Goal: Information Seeking & Learning: Check status

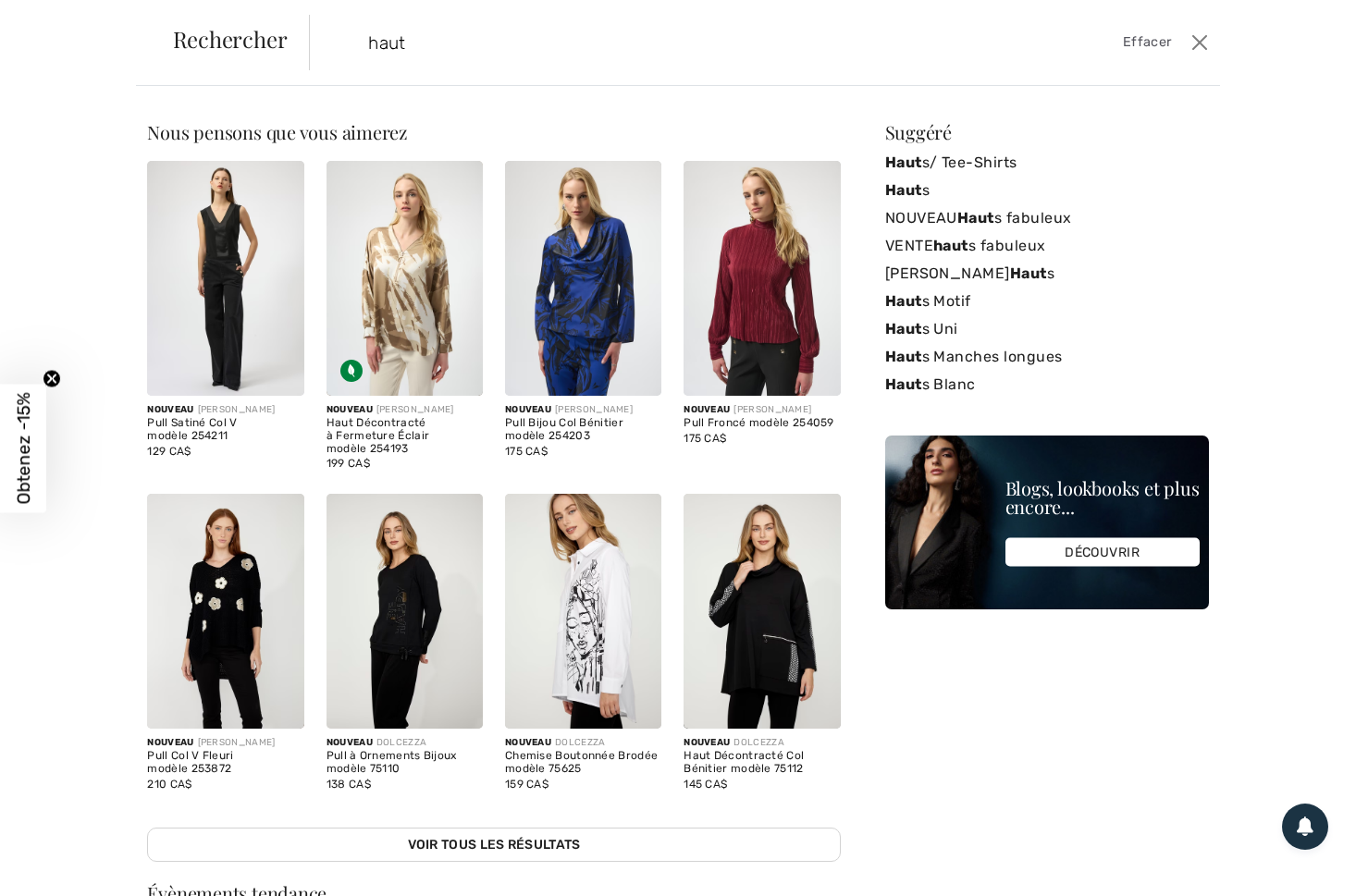
drag, startPoint x: 443, startPoint y: 39, endPoint x: 331, endPoint y: 40, distance: 112.0
click at [331, 40] on form "haut Effacer" at bounding box center [748, 42] width 877 height 56
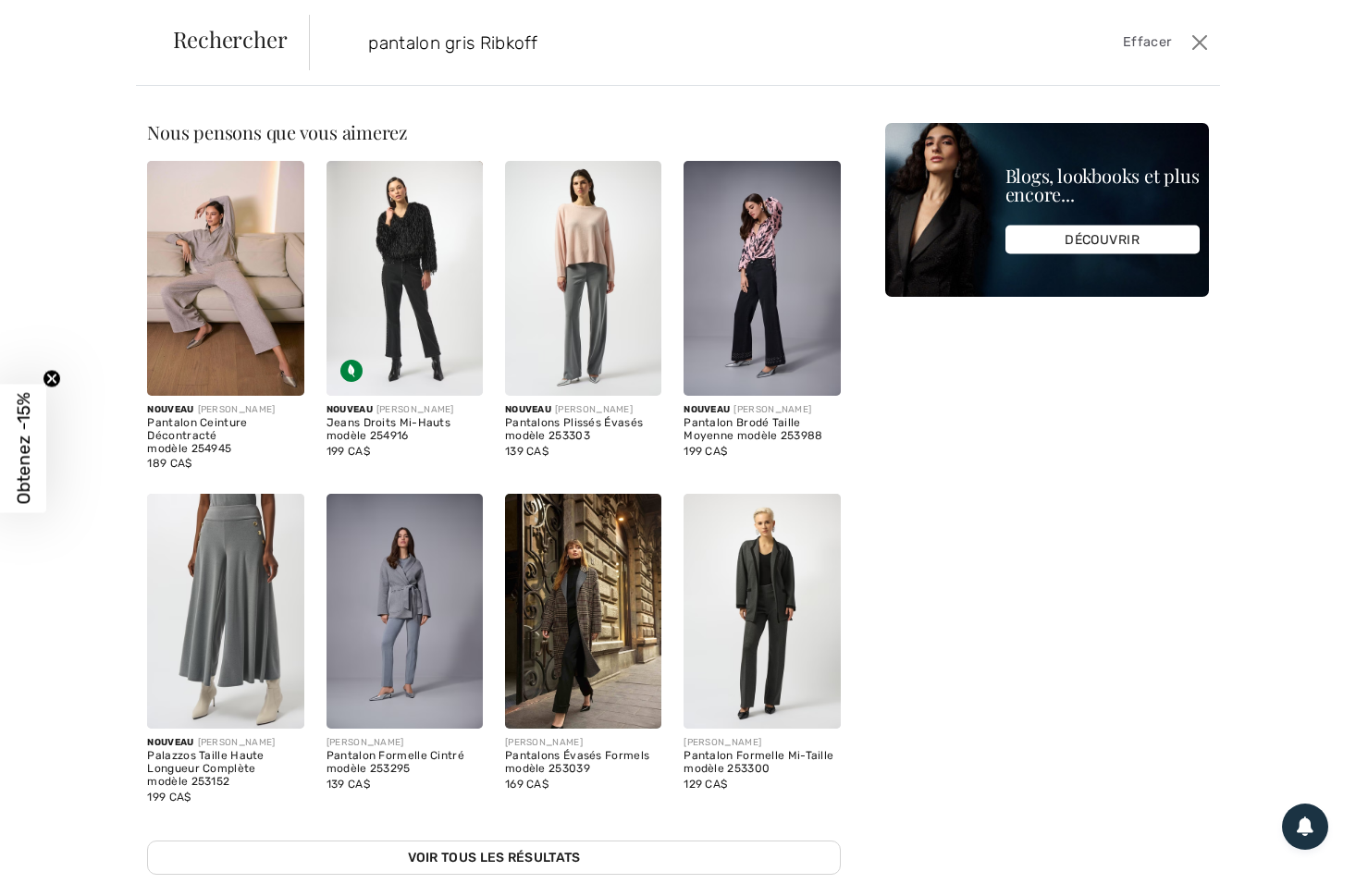
type input "pantalon gris Ribkoff"
click at [576, 232] on img at bounding box center [583, 278] width 156 height 235
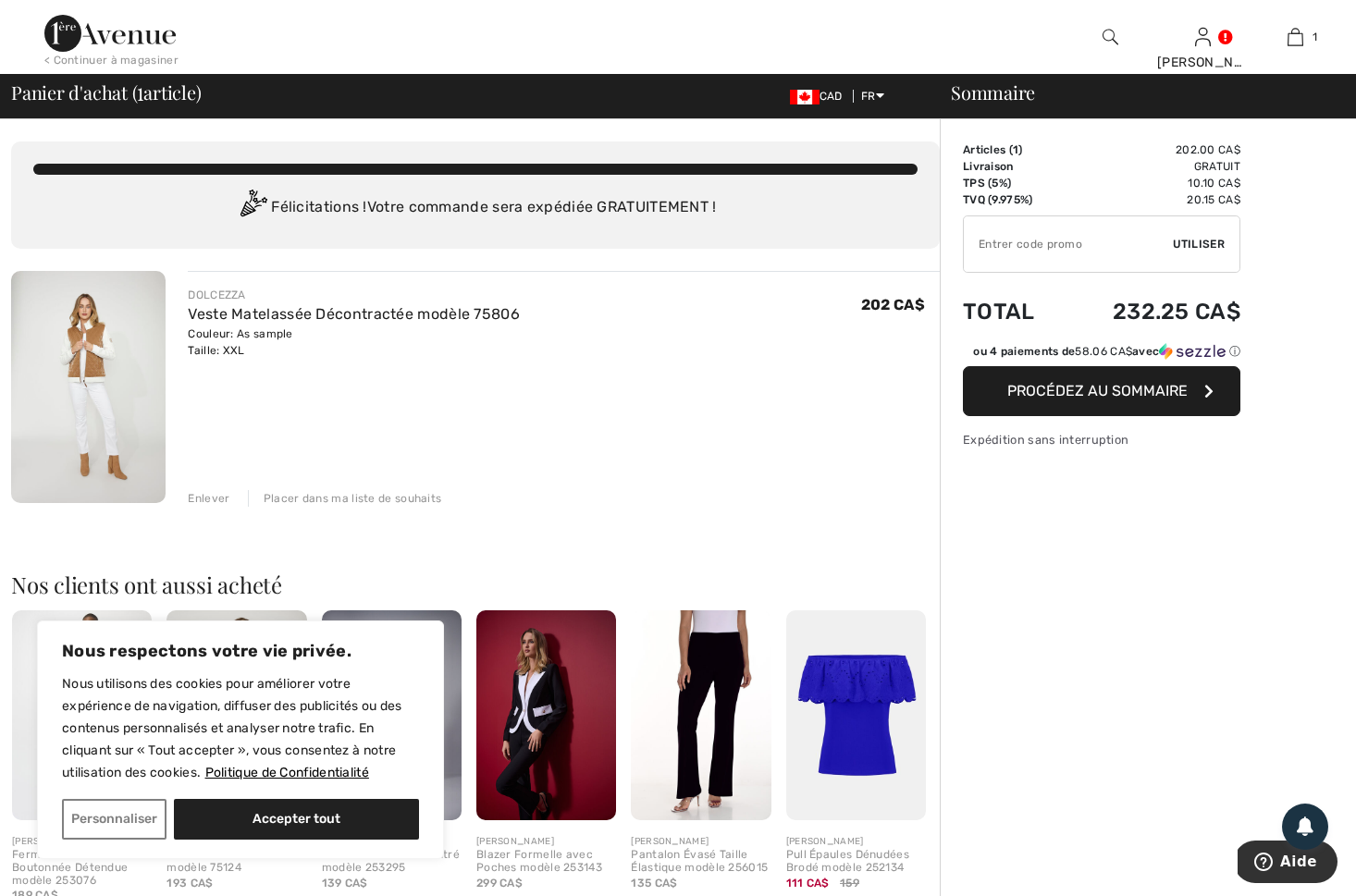
drag, startPoint x: 194, startPoint y: 497, endPoint x: 273, endPoint y: 489, distance: 79.4
click at [200, 497] on div "Enlever" at bounding box center [208, 498] width 41 height 16
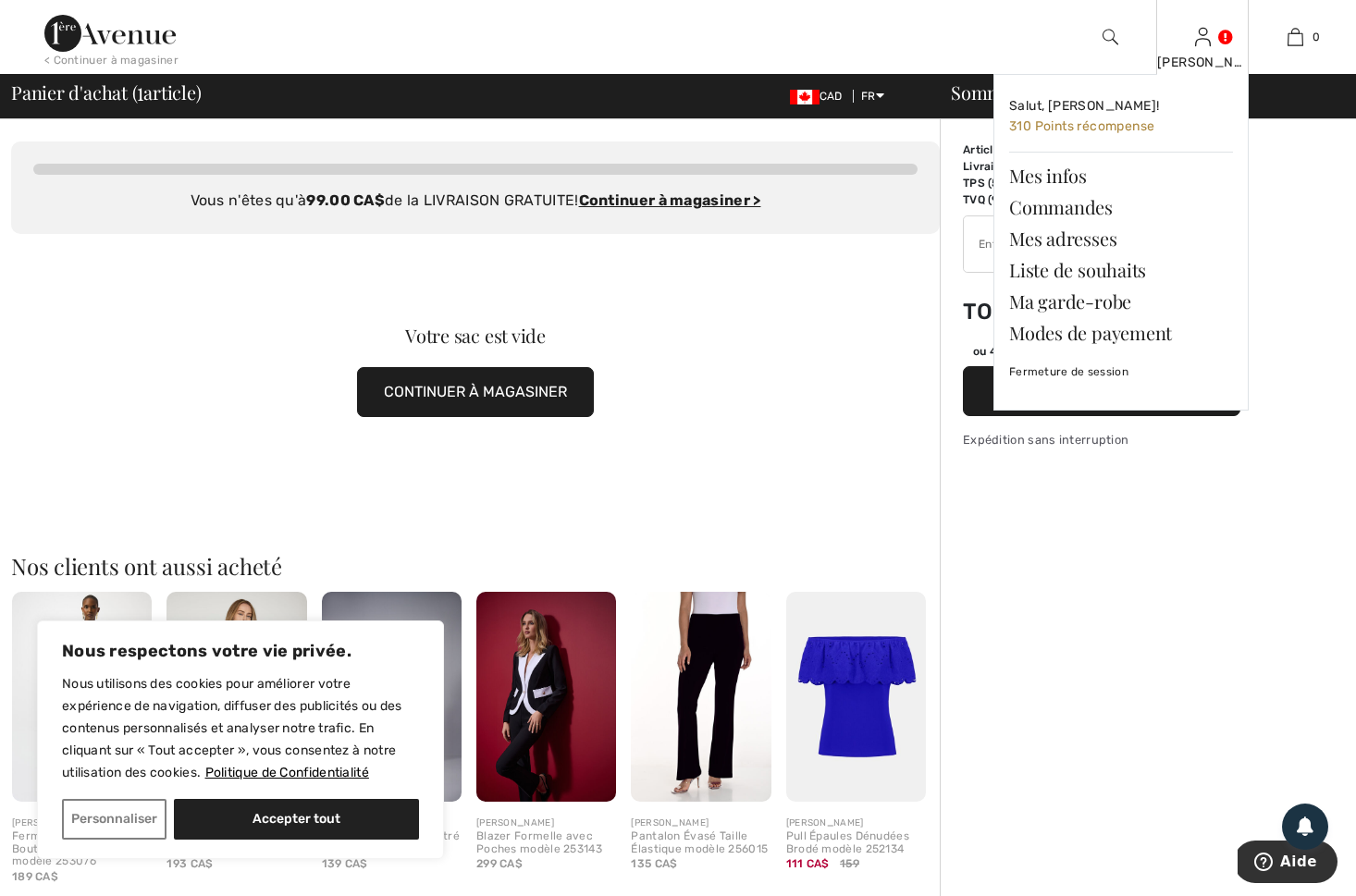
click at [1199, 47] on img at bounding box center [1203, 36] width 15 height 22
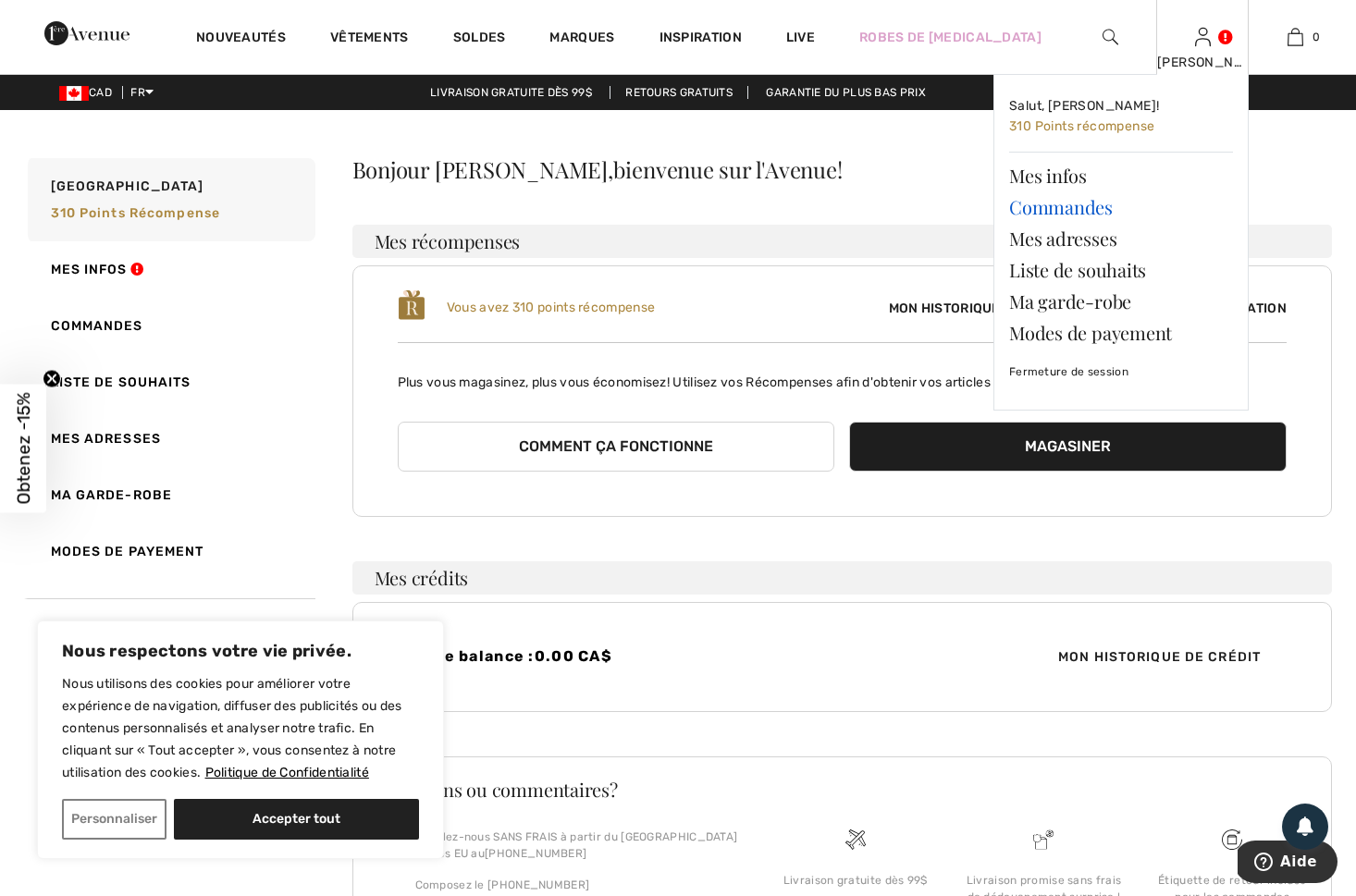
click at [1053, 207] on link "Commandes" at bounding box center [1121, 207] width 224 height 32
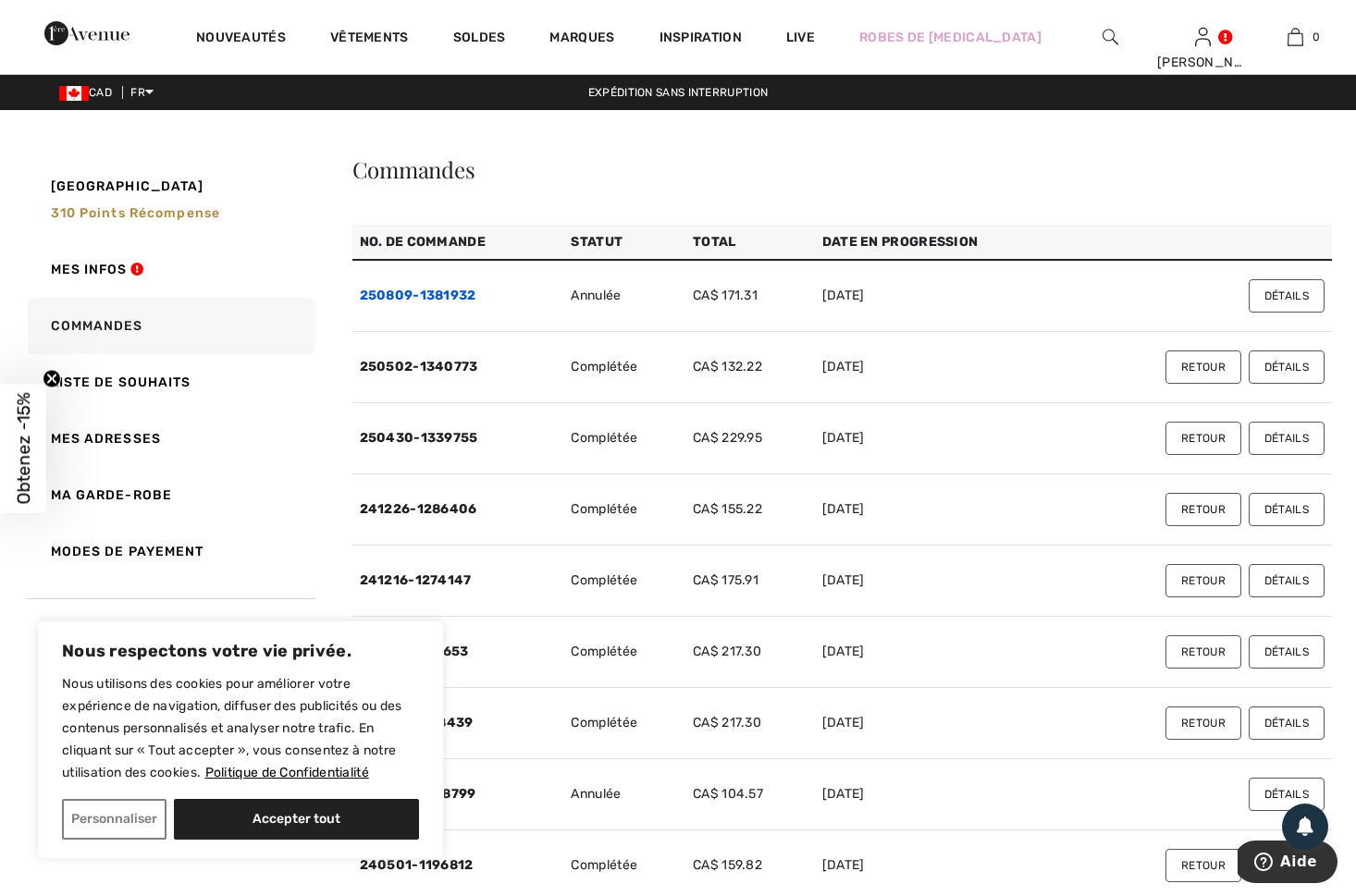
click at [448, 292] on link "250809-1381932" at bounding box center [418, 295] width 117 height 15
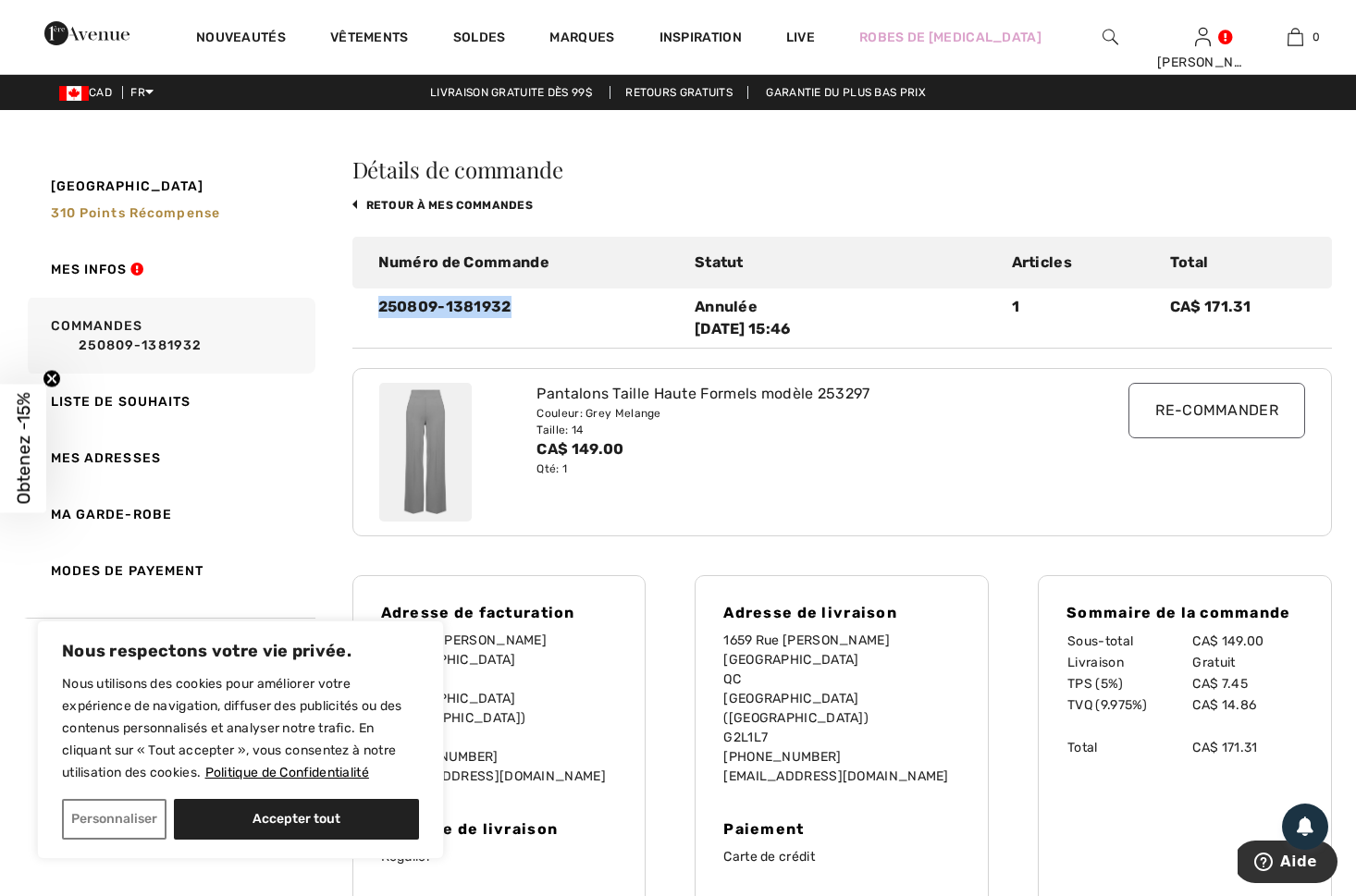
drag, startPoint x: 513, startPoint y: 305, endPoint x: 370, endPoint y: 306, distance: 143.0
click at [370, 306] on div "250809-1381932" at bounding box center [526, 318] width 317 height 44
copy div "250809-1381932"
click at [880, 391] on div "Pantalons Taille Haute Formels modèle 253297" at bounding box center [802, 393] width 531 height 22
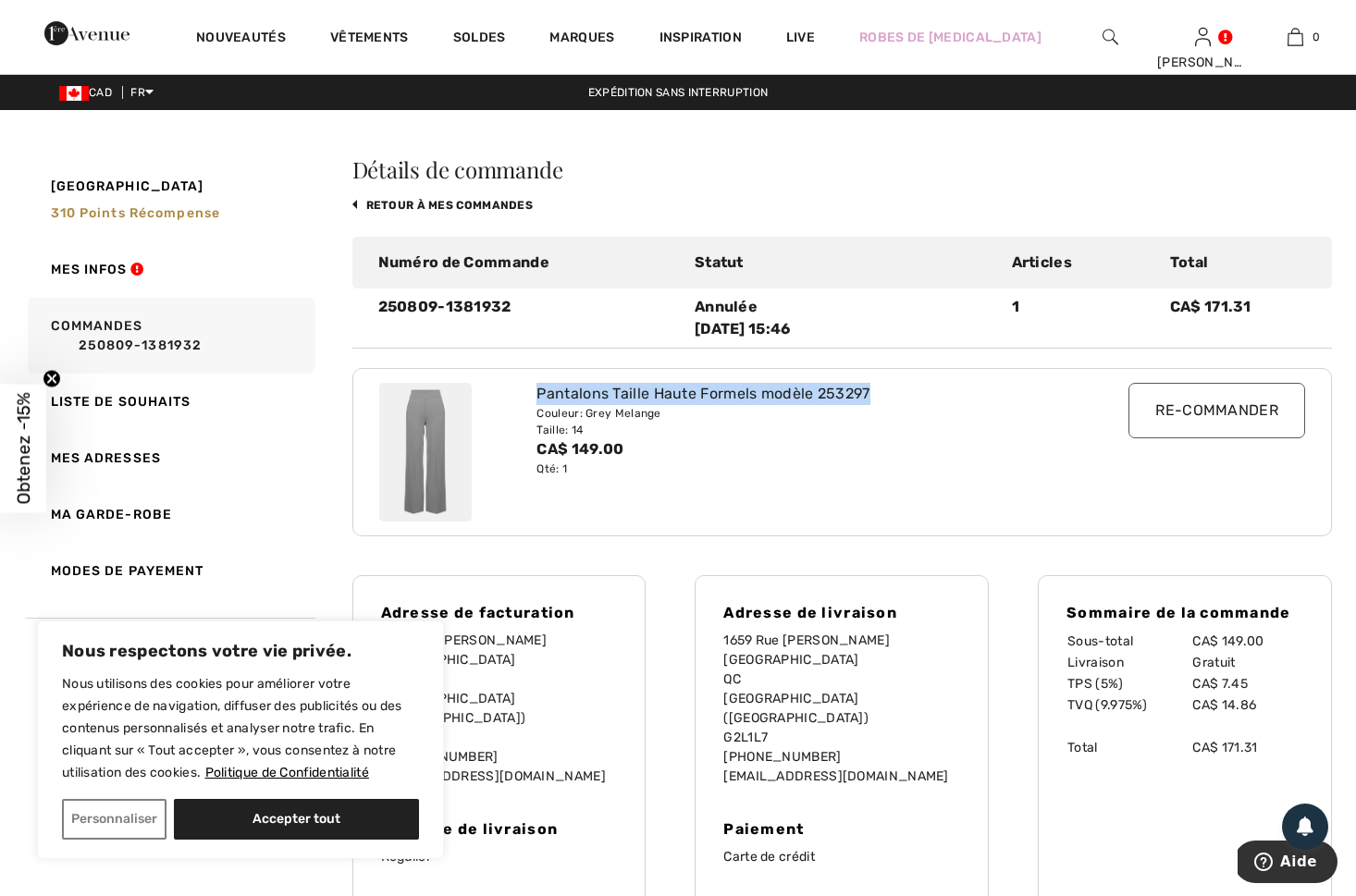
drag, startPoint x: 874, startPoint y: 389, endPoint x: 538, endPoint y: 396, distance: 336.1
click at [538, 396] on div "Pantalons Taille Haute Formels modèle 253297" at bounding box center [802, 393] width 531 height 22
copy div "Pantalons Taille Haute Formels modèle 253297"
click at [418, 439] on img at bounding box center [425, 452] width 93 height 139
click at [441, 441] on img at bounding box center [425, 452] width 93 height 139
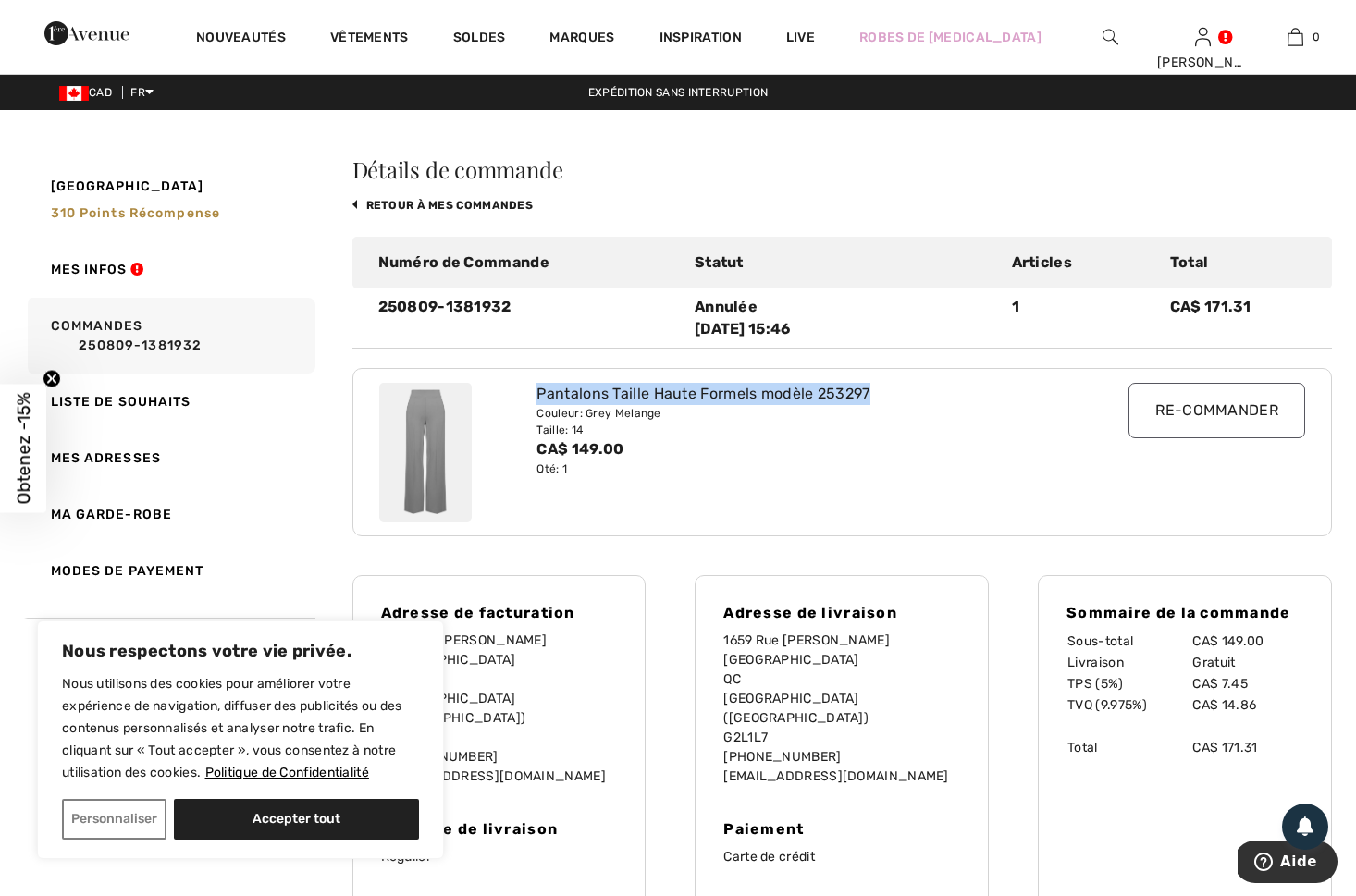
click at [441, 437] on img at bounding box center [425, 452] width 93 height 139
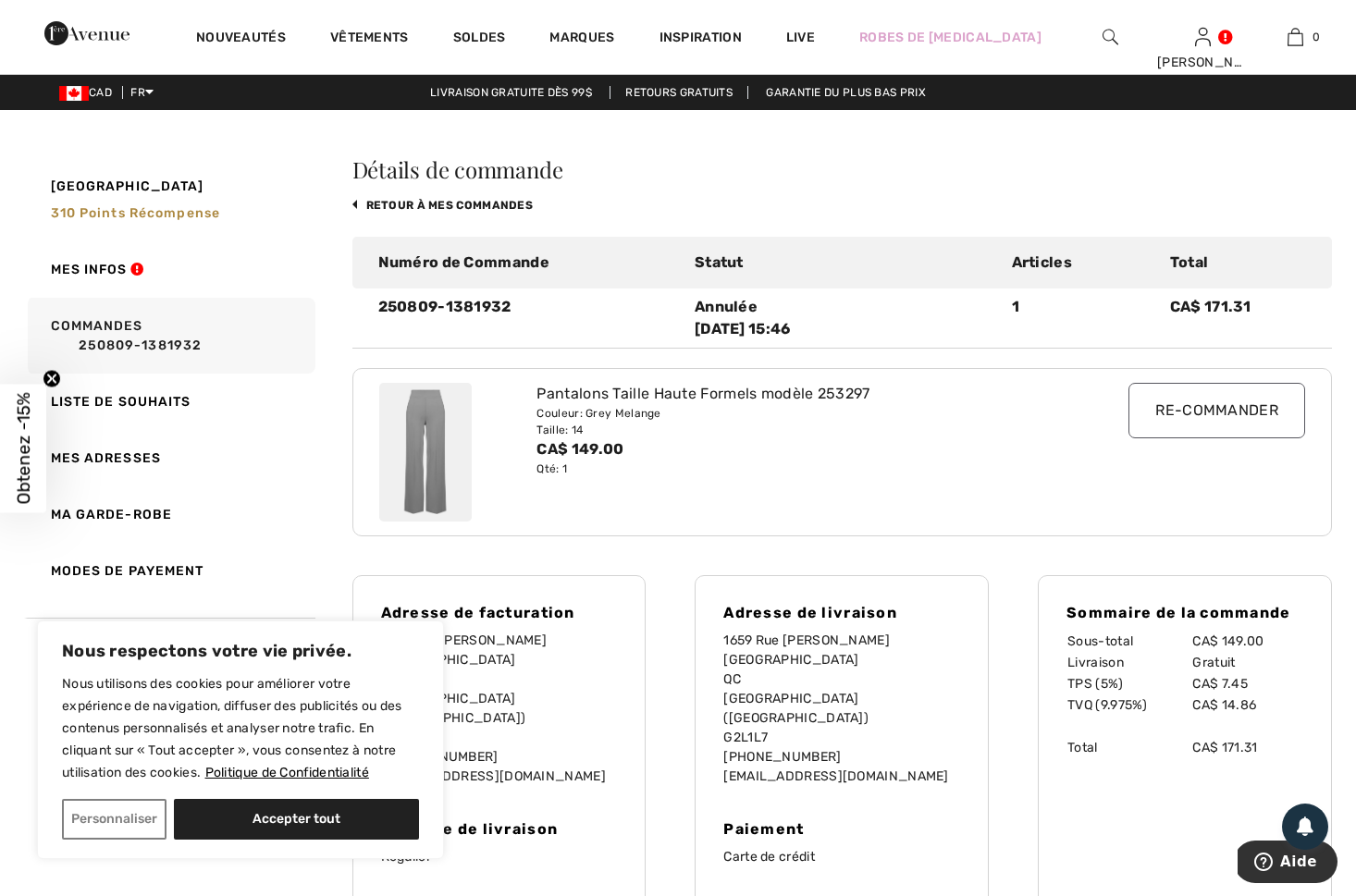
drag, startPoint x: 727, startPoint y: 397, endPoint x: 732, endPoint y: 366, distance: 31.4
click at [727, 396] on div "Pantalons Taille Haute Formels modèle 253297" at bounding box center [802, 393] width 531 height 22
click at [445, 438] on img at bounding box center [425, 452] width 93 height 139
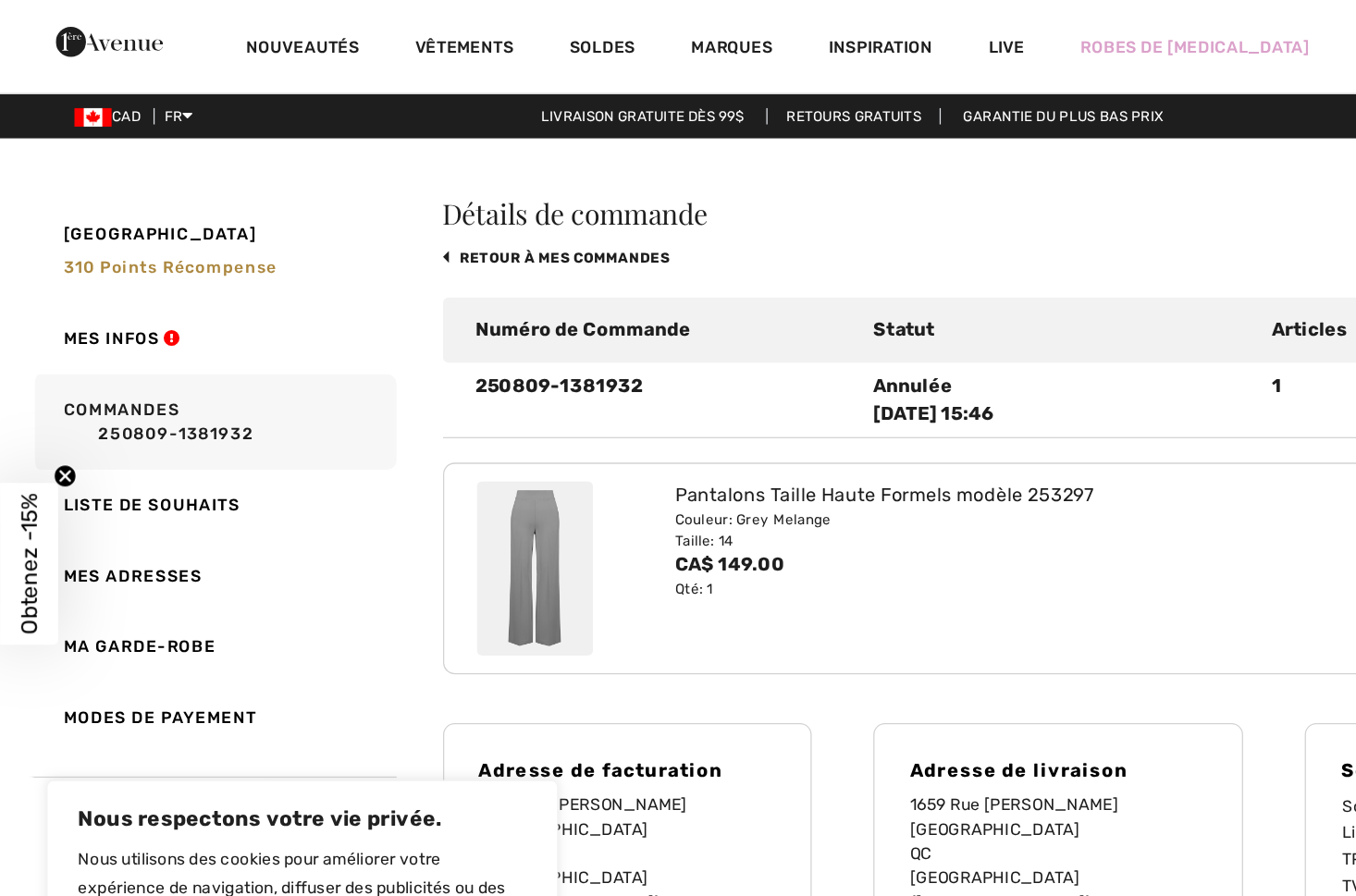
click at [424, 446] on img at bounding box center [425, 452] width 93 height 139
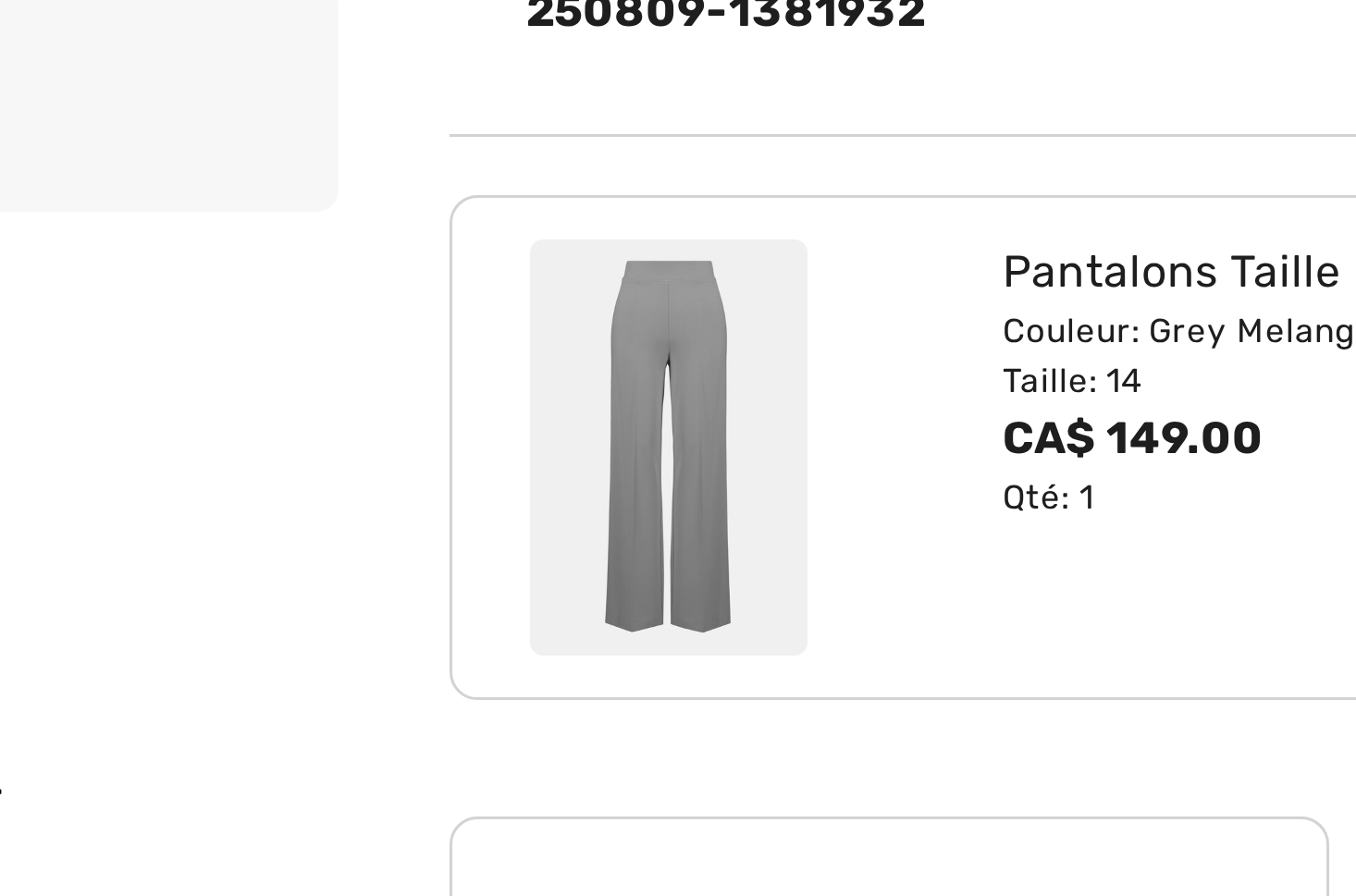
scroll to position [5, 0]
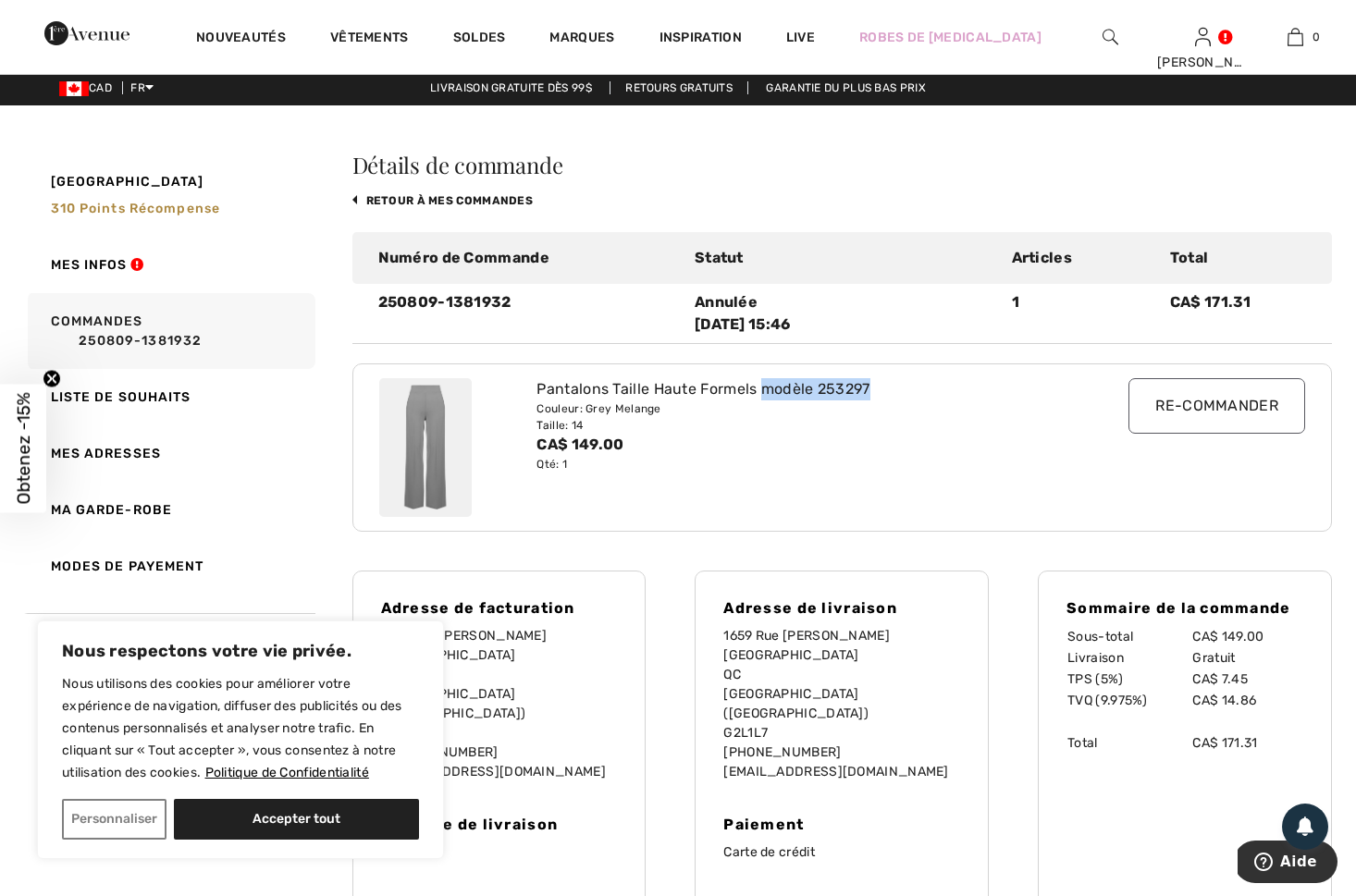
drag, startPoint x: 870, startPoint y: 387, endPoint x: 761, endPoint y: 383, distance: 109.1
click at [761, 383] on div "Pantalons Taille Haute Formels modèle 253297" at bounding box center [802, 389] width 531 height 22
copy div "modèle 253297"
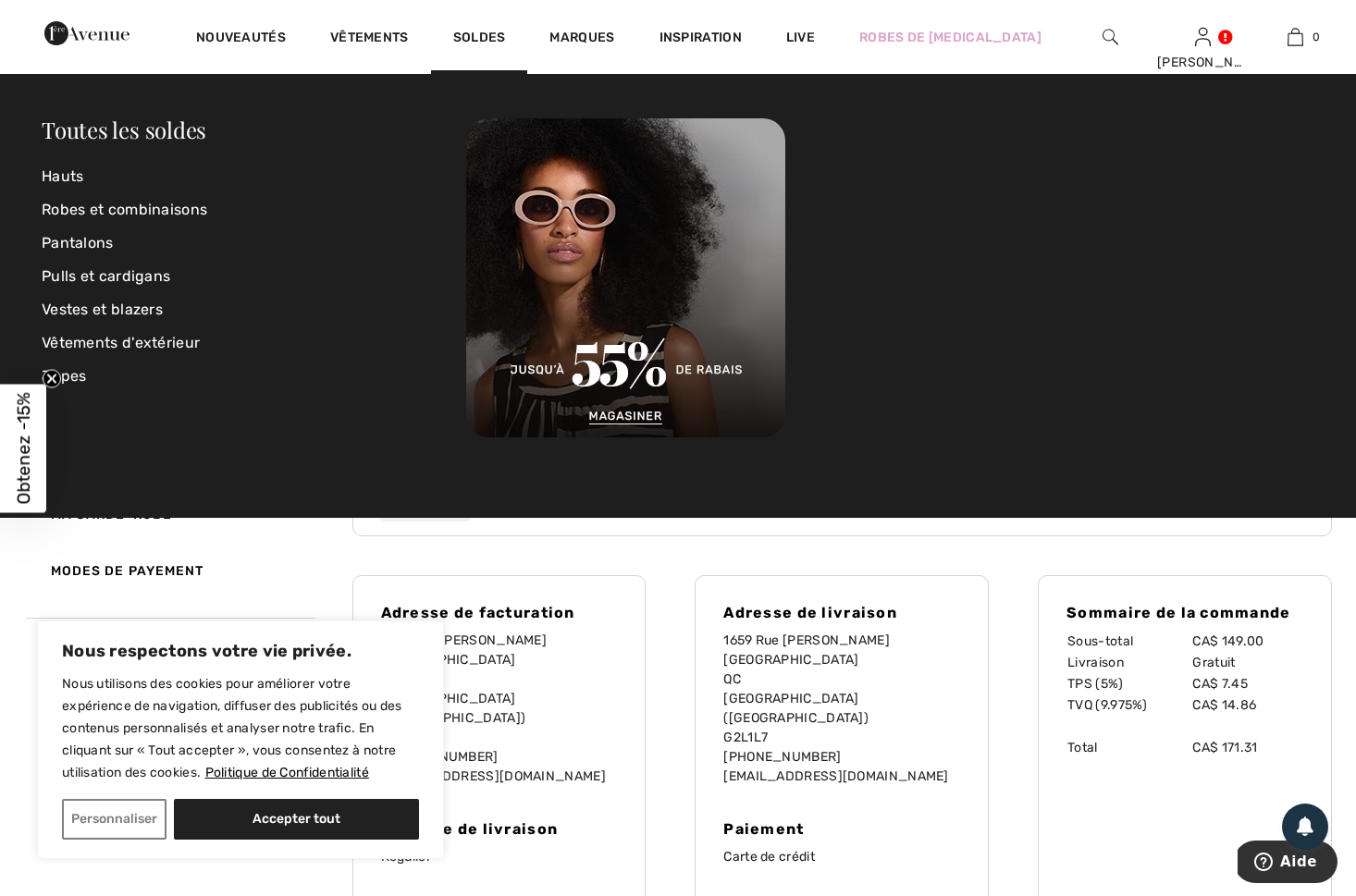
scroll to position [0, 0]
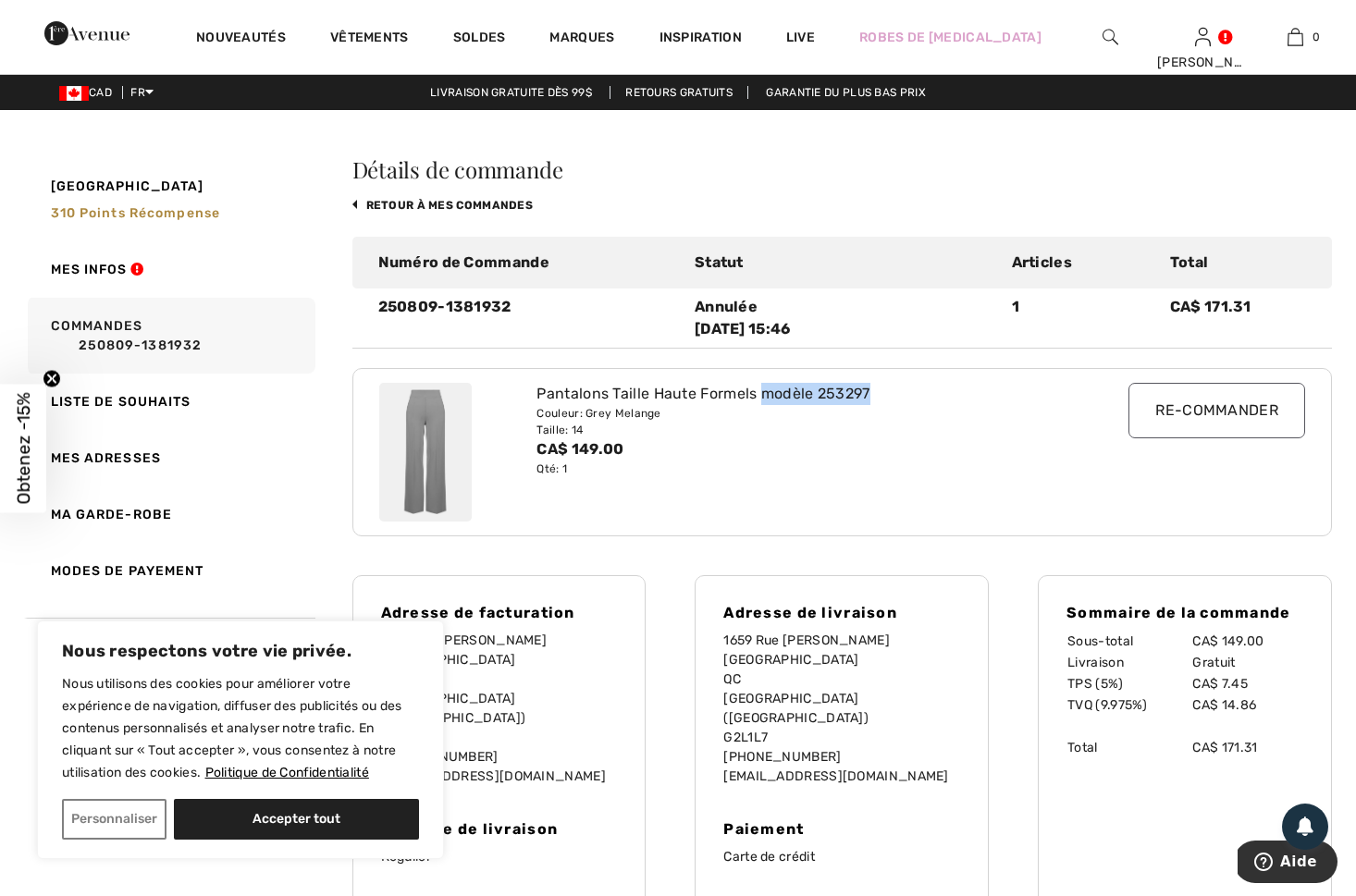
copy div "modèle 253297"
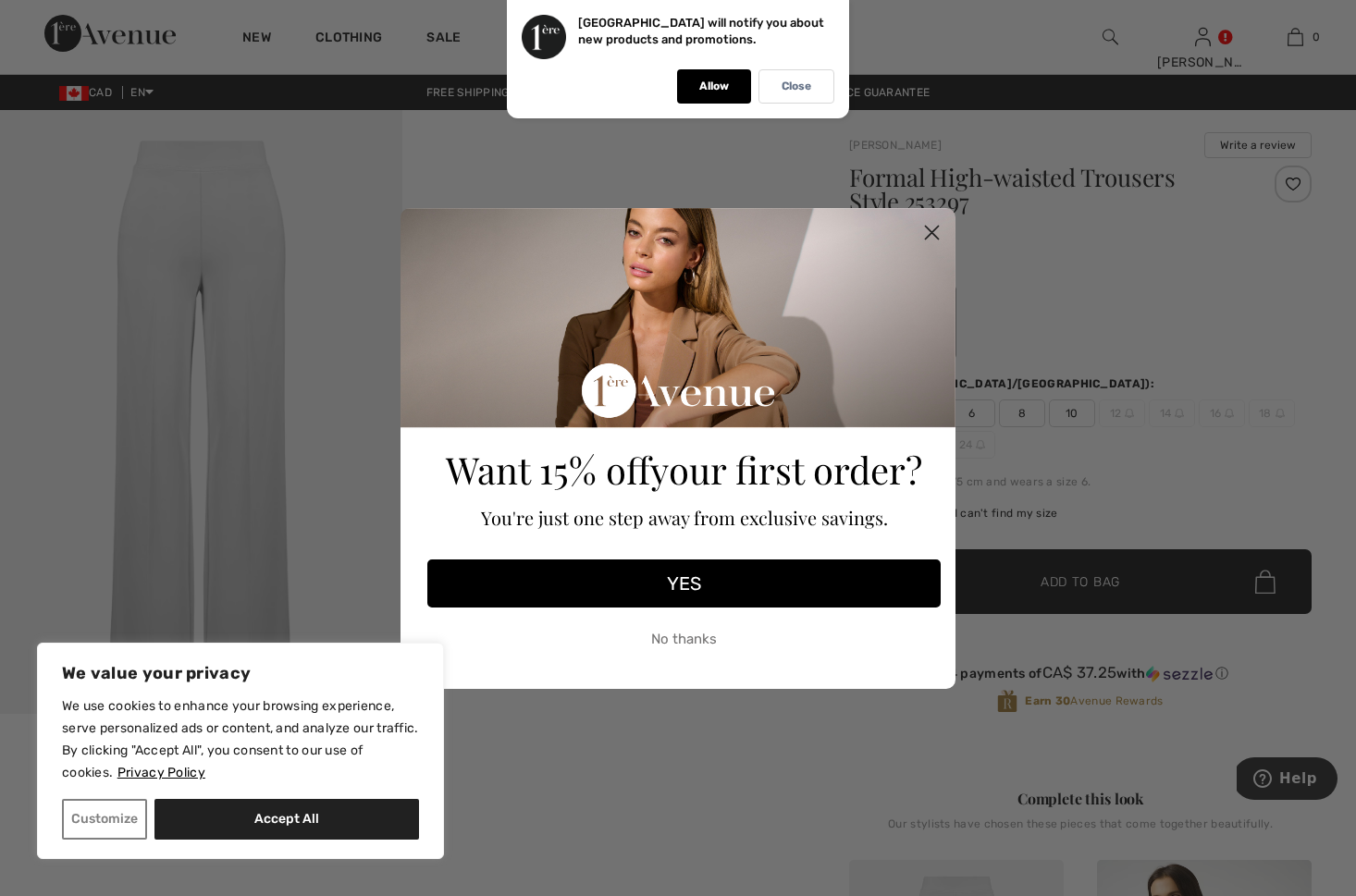
drag, startPoint x: 801, startPoint y: 89, endPoint x: 862, endPoint y: 150, distance: 86.3
click at [802, 89] on p "Close" at bounding box center [796, 86] width 30 height 13
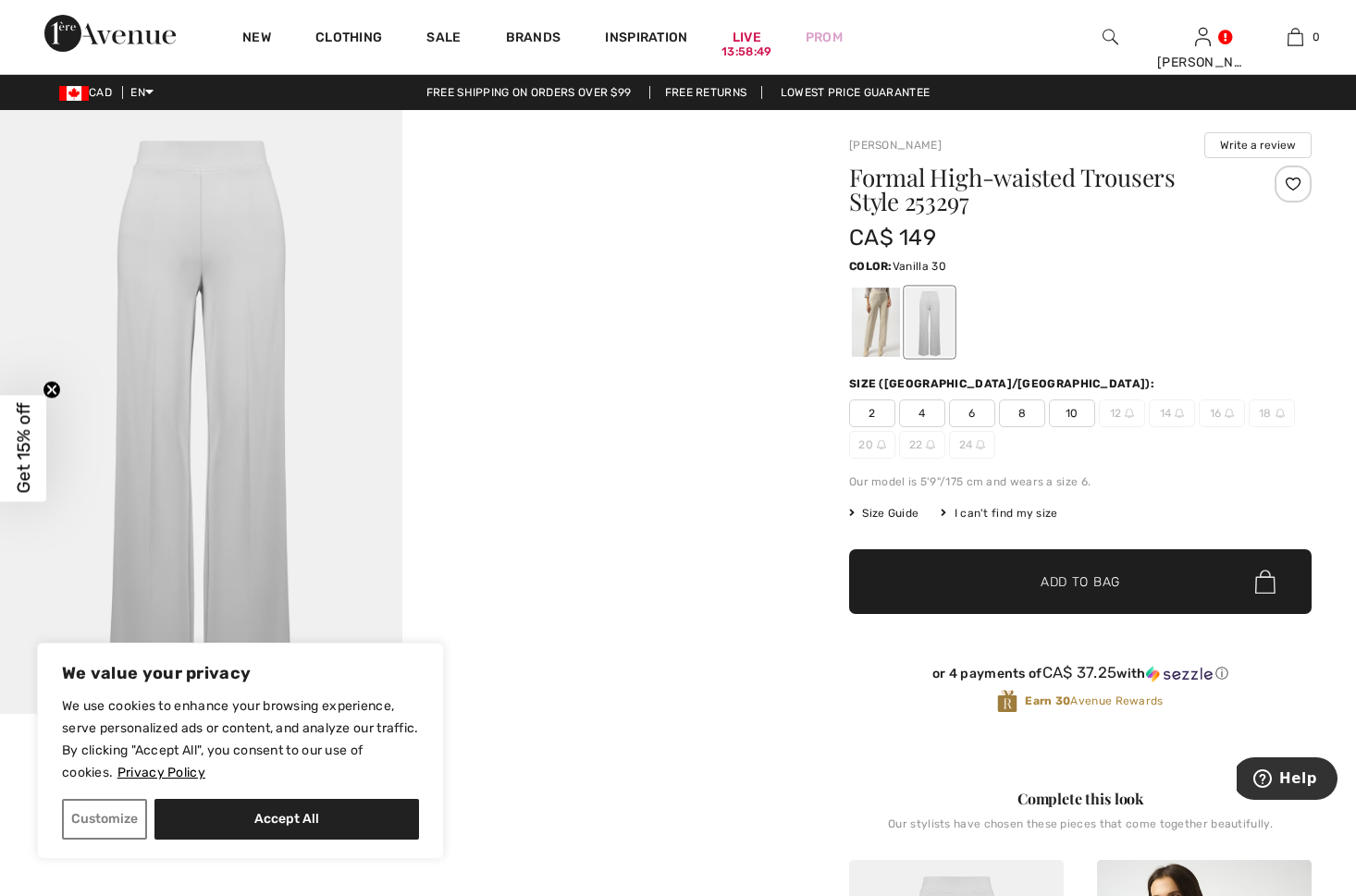
click at [915, 299] on div at bounding box center [930, 322] width 48 height 69
click at [938, 314] on div at bounding box center [930, 322] width 48 height 69
